Goal: Task Accomplishment & Management: Manage account settings

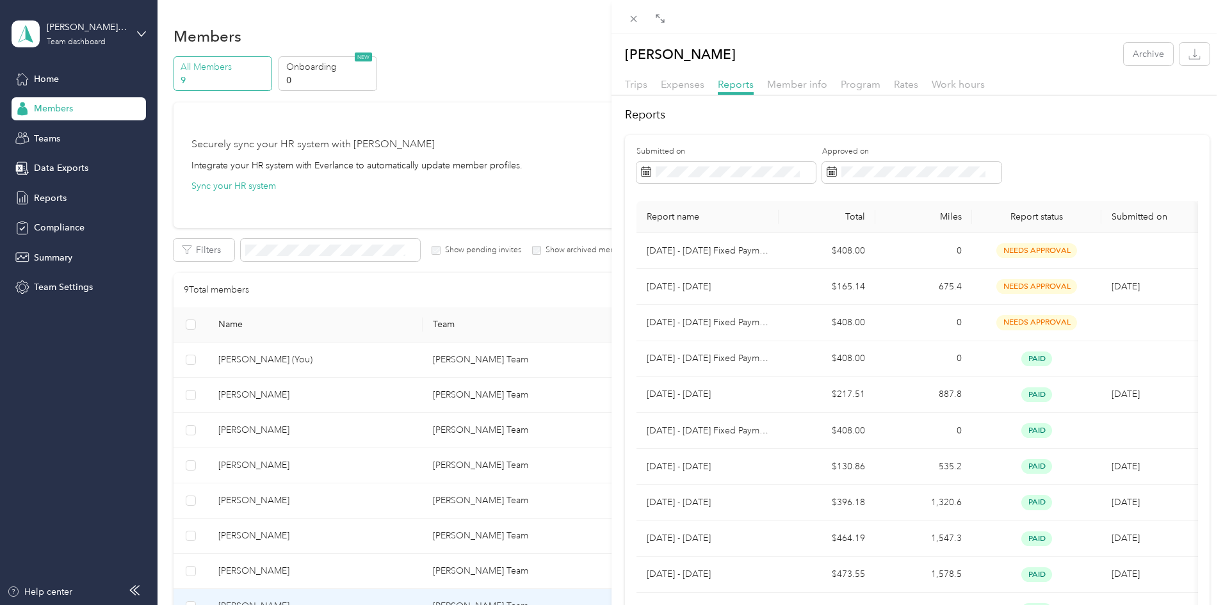
click at [330, 466] on div "[PERSON_NAME] Archive Trips Expenses Reports Member info Program Rates Work hou…" at bounding box center [611, 302] width 1223 height 605
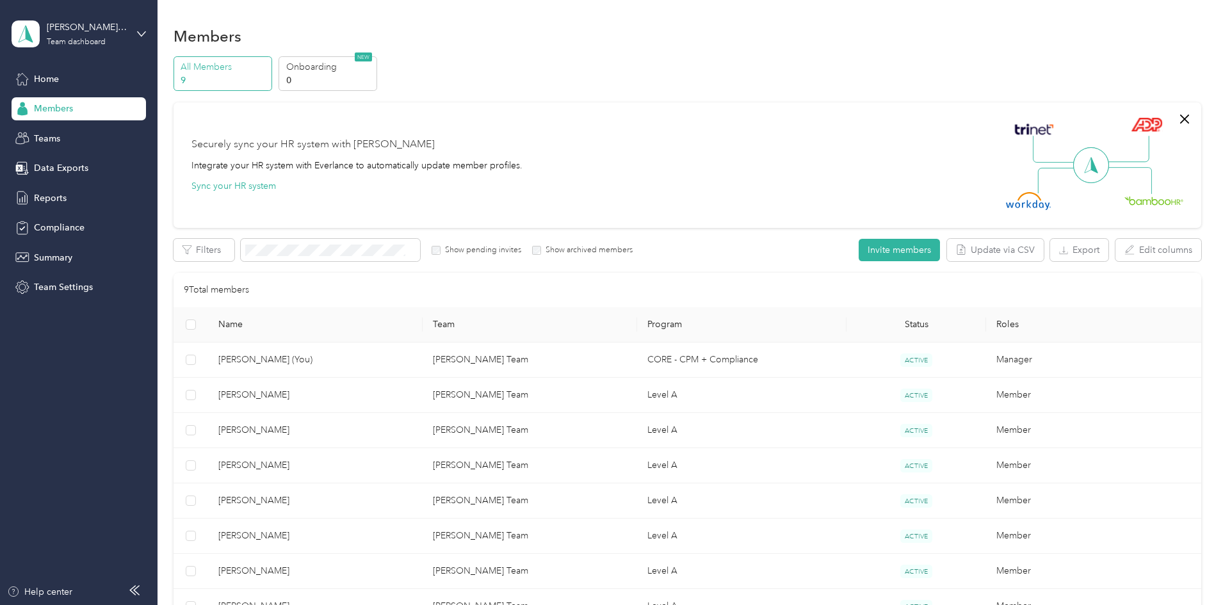
click at [330, 466] on div at bounding box center [611, 302] width 1223 height 605
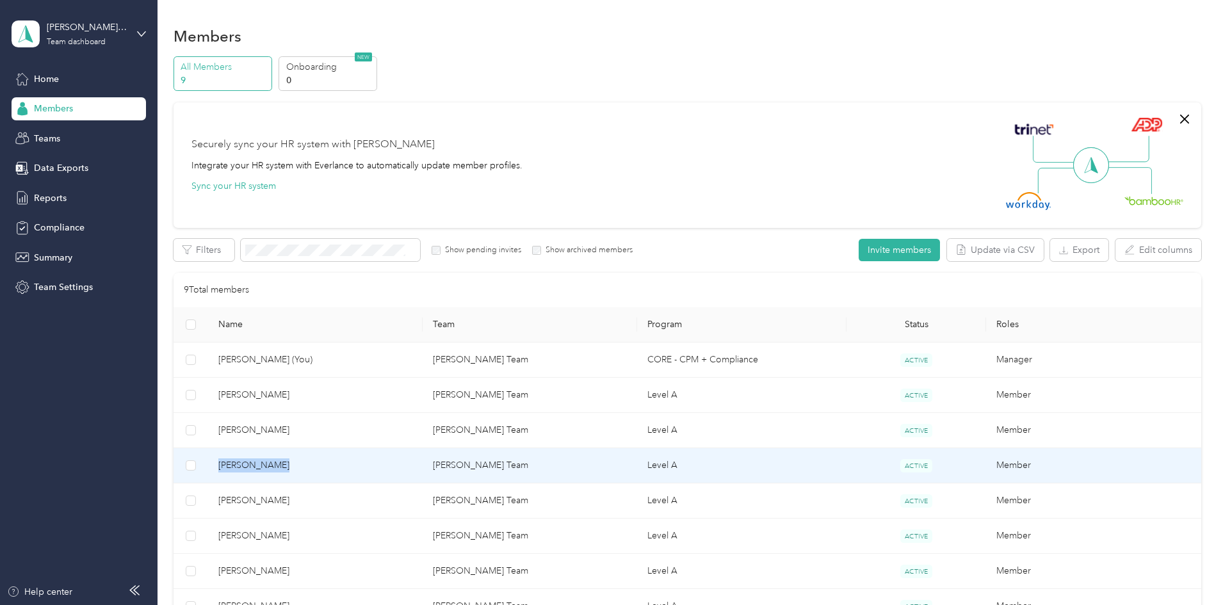
click at [330, 466] on span "[PERSON_NAME]" at bounding box center [315, 465] width 194 height 14
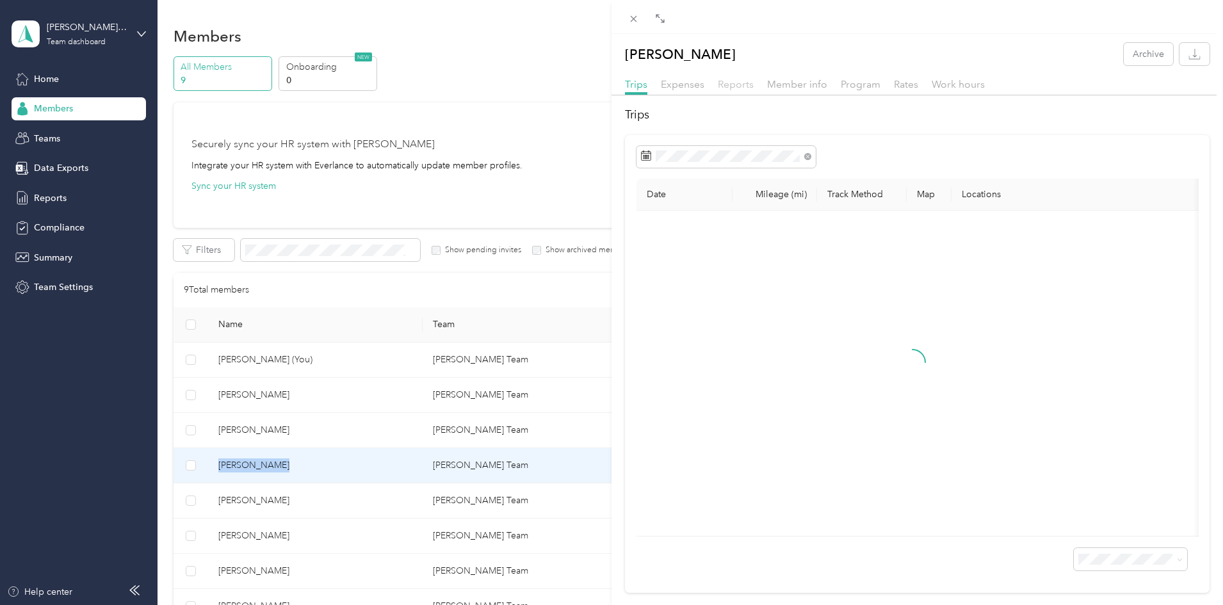
click at [737, 83] on span "Reports" at bounding box center [736, 84] width 36 height 12
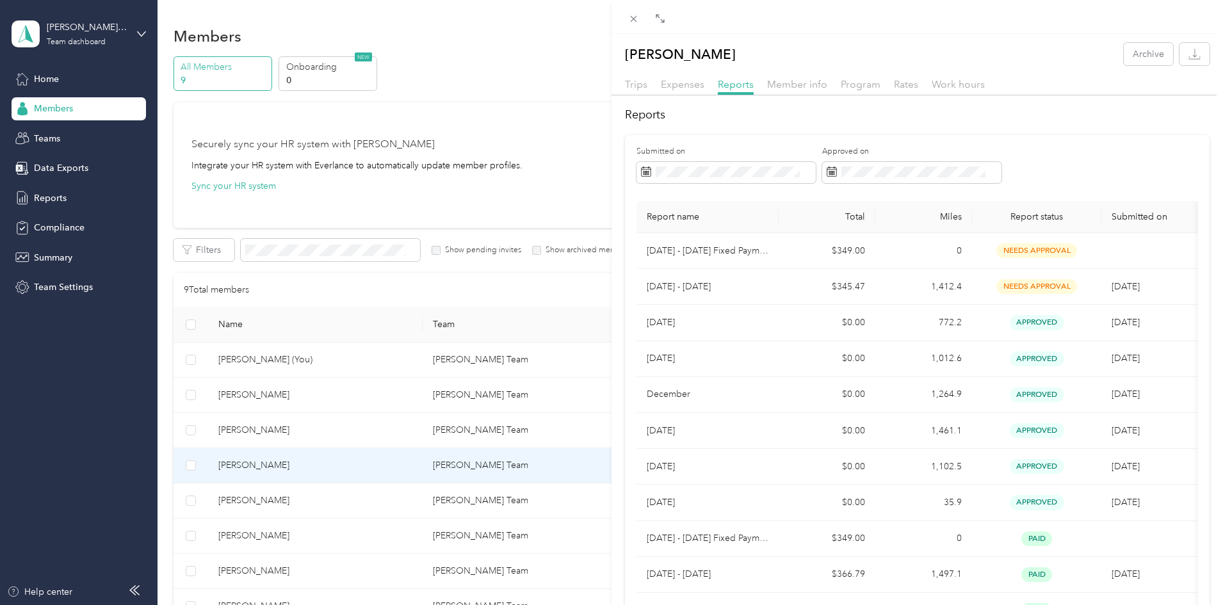
click at [332, 602] on div "[PERSON_NAME] Archive Trips Expenses Reports Member info Program Rates Work hou…" at bounding box center [611, 302] width 1223 height 605
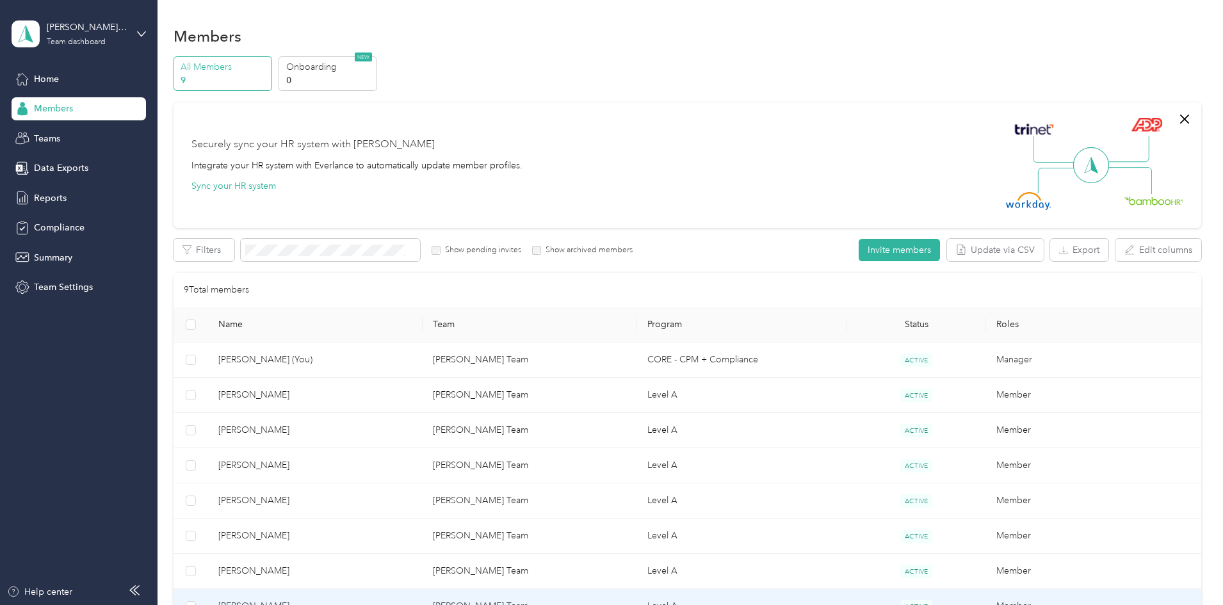
click at [344, 599] on span "[PERSON_NAME]" at bounding box center [315, 606] width 194 height 14
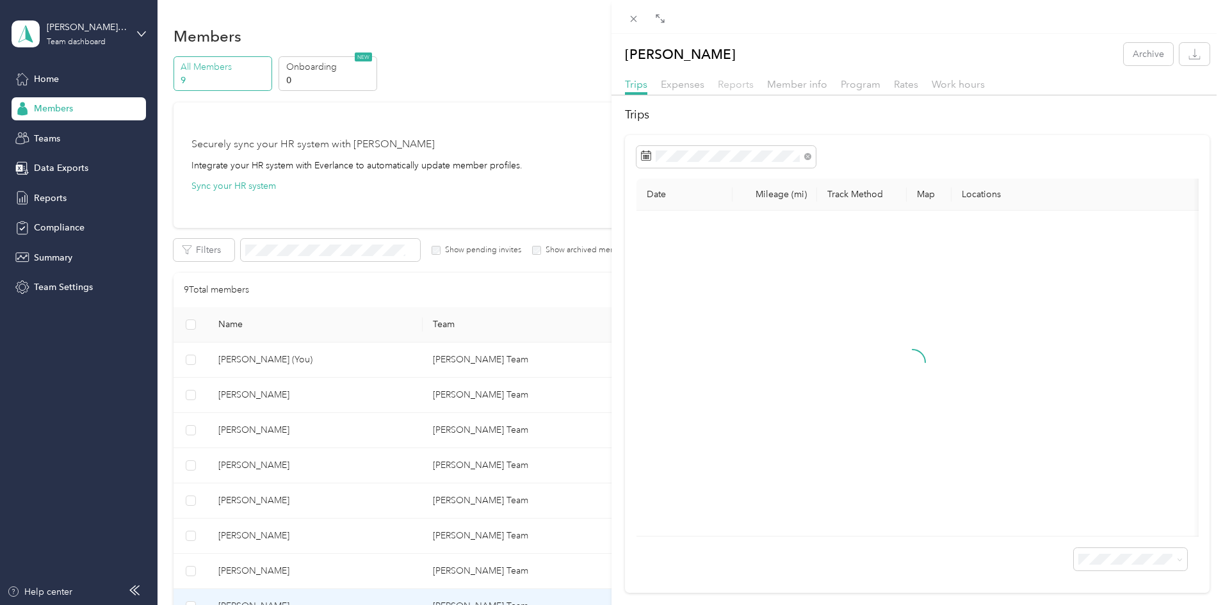
click at [735, 83] on span "Reports" at bounding box center [736, 84] width 36 height 12
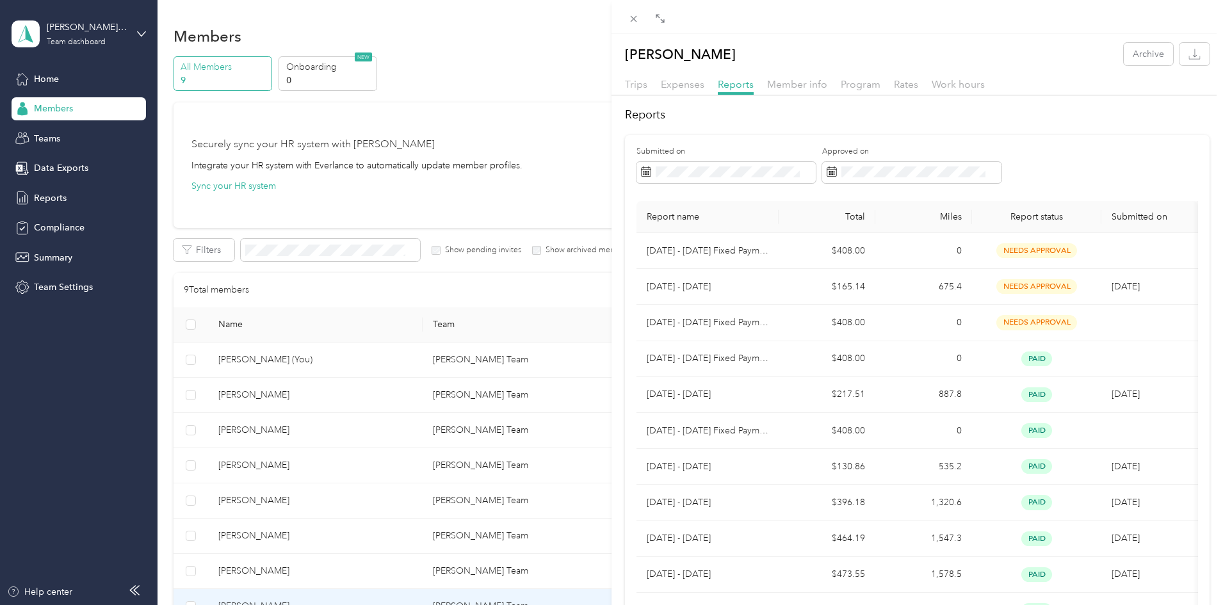
click at [350, 389] on div "[PERSON_NAME] Archive Trips Expenses Reports Member info Program Rates Work hou…" at bounding box center [611, 302] width 1223 height 605
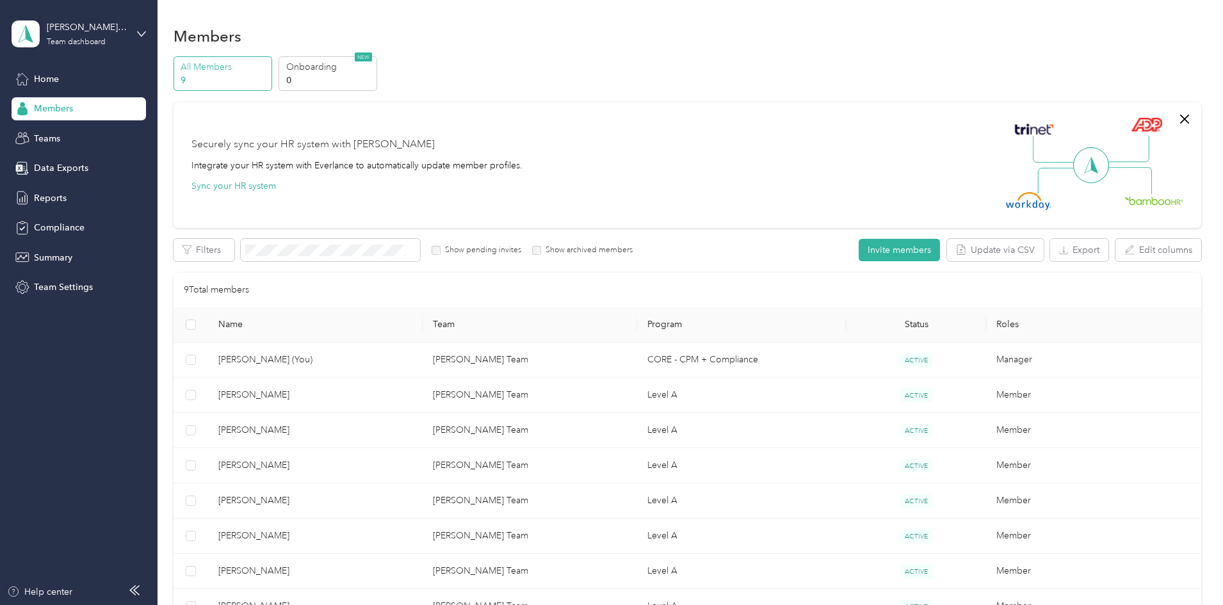
click at [351, 392] on div at bounding box center [611, 302] width 1223 height 605
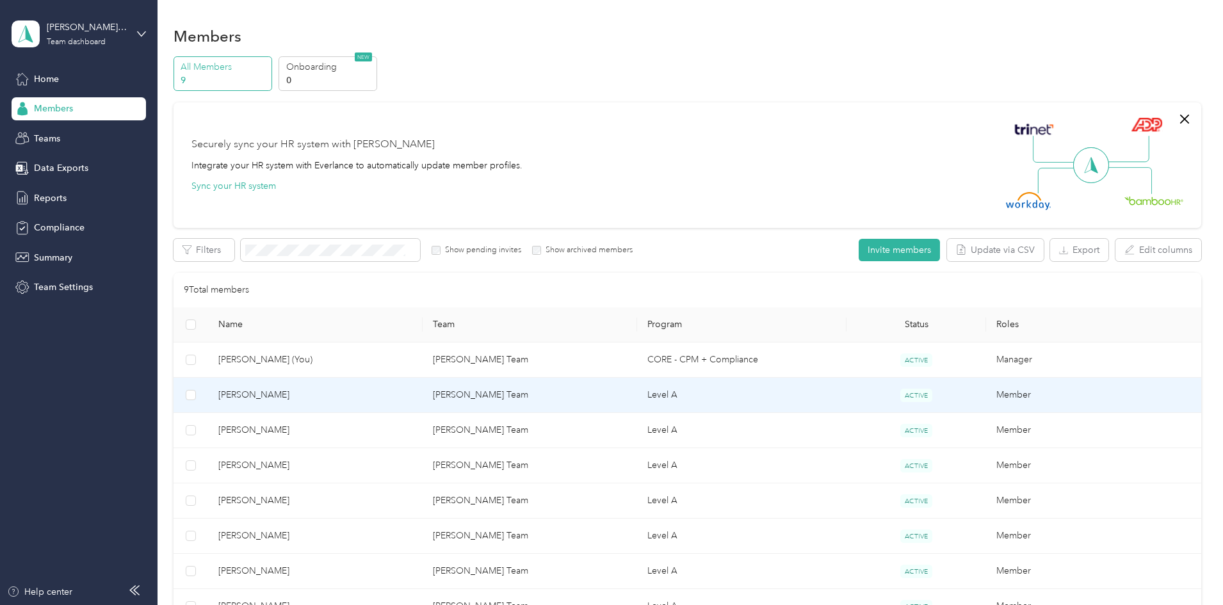
click at [352, 392] on span "[PERSON_NAME]" at bounding box center [315, 395] width 194 height 14
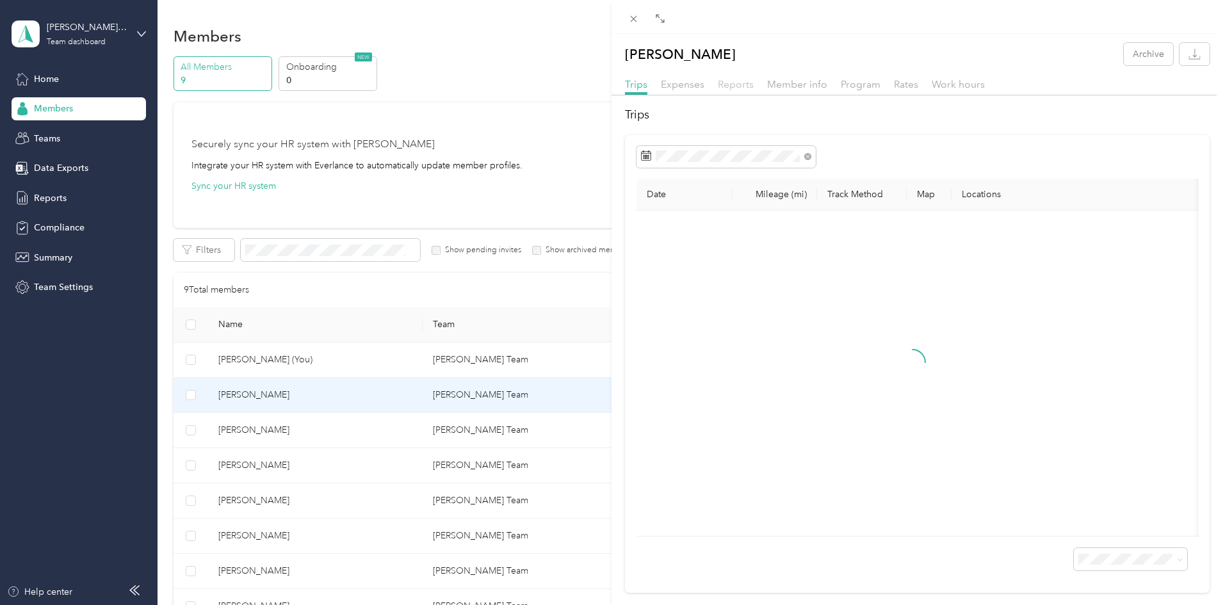
click at [737, 87] on span "Reports" at bounding box center [736, 84] width 36 height 12
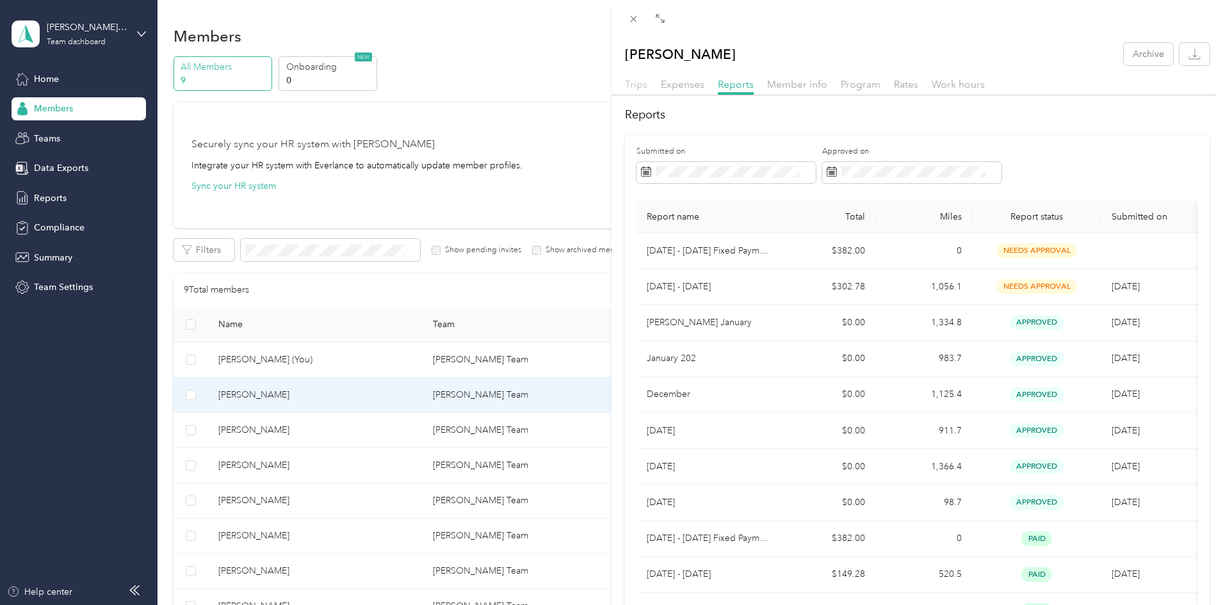
click at [629, 84] on span "Trips" at bounding box center [636, 84] width 22 height 12
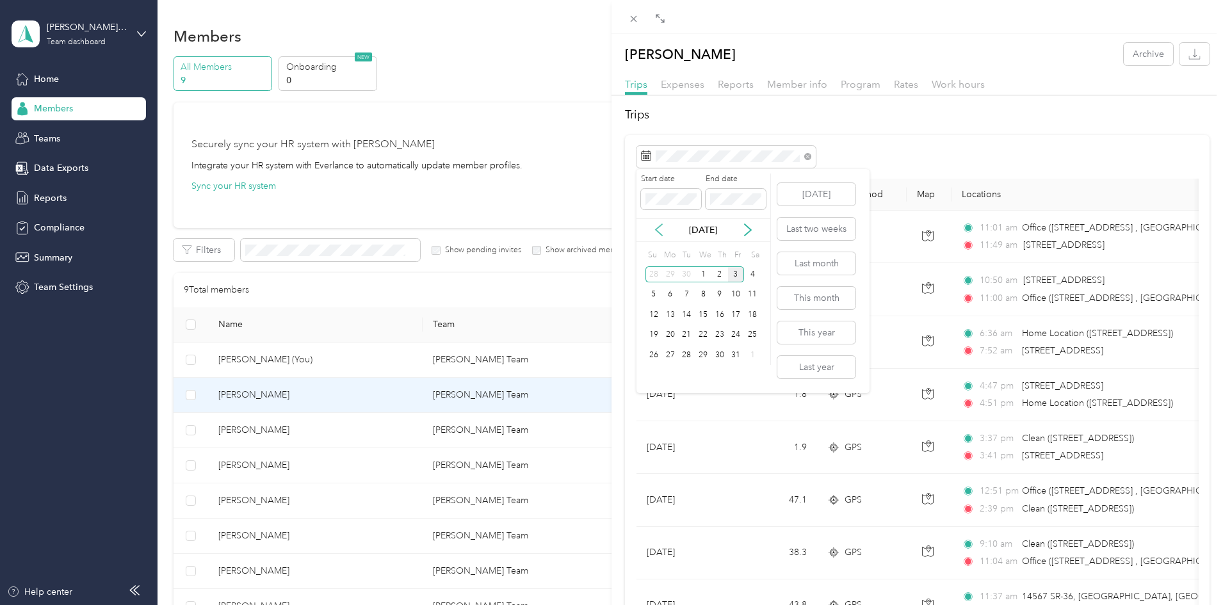
click at [655, 228] on icon at bounding box center [658, 229] width 13 height 13
click at [668, 274] on div "1" at bounding box center [670, 274] width 17 height 16
click at [682, 354] on div "30" at bounding box center [686, 355] width 17 height 16
